Goal: Information Seeking & Learning: Learn about a topic

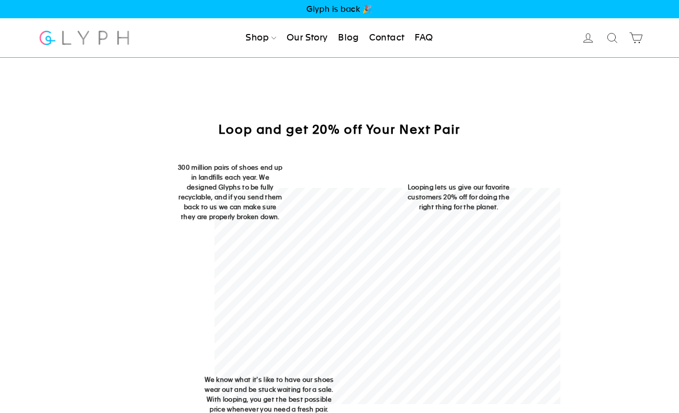
scroll to position [488, 0]
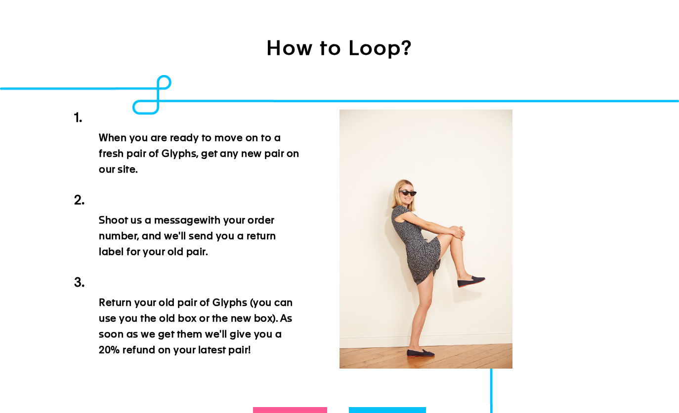
click at [305, 157] on div "When you are ready to move on to a fresh pair of Glyphs, get any new pair on ou…" at bounding box center [206, 241] width 265 height 263
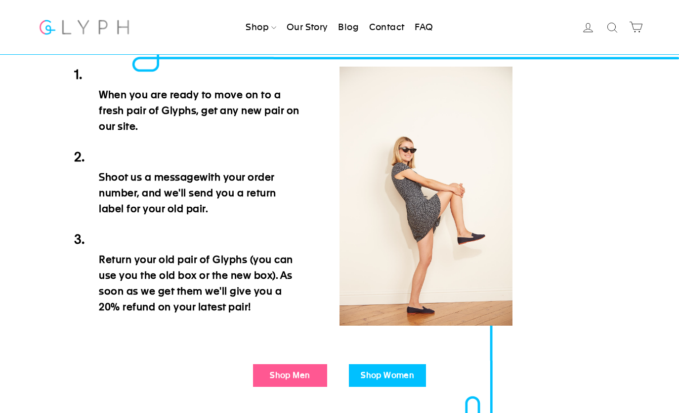
scroll to position [544, 0]
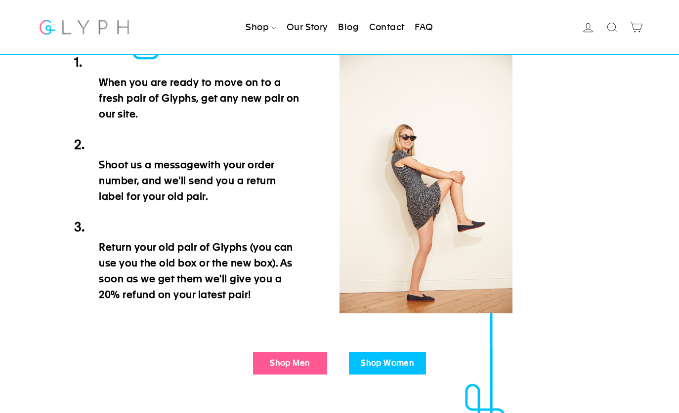
click at [308, 160] on div "When you are ready to move on to a fresh pair of Glyphs, get any new pair on ou…" at bounding box center [206, 185] width 265 height 263
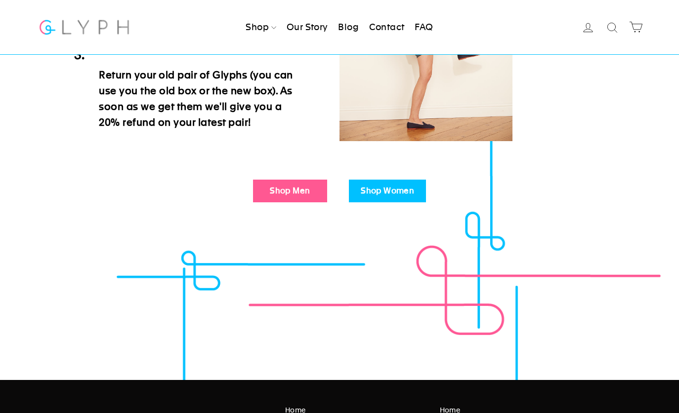
scroll to position [813, 0]
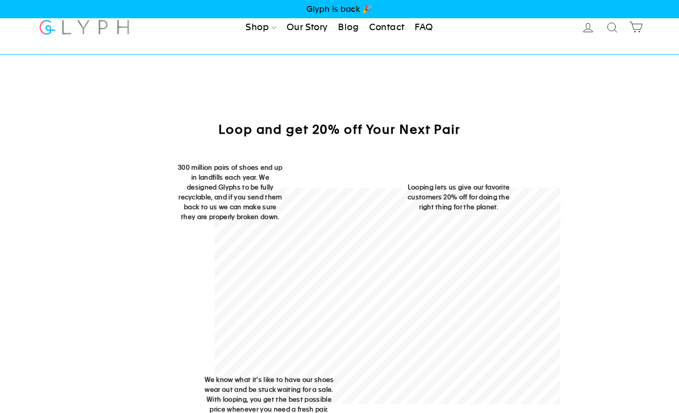
scroll to position [476, 0]
